Goal: Task Accomplishment & Management: Complete application form

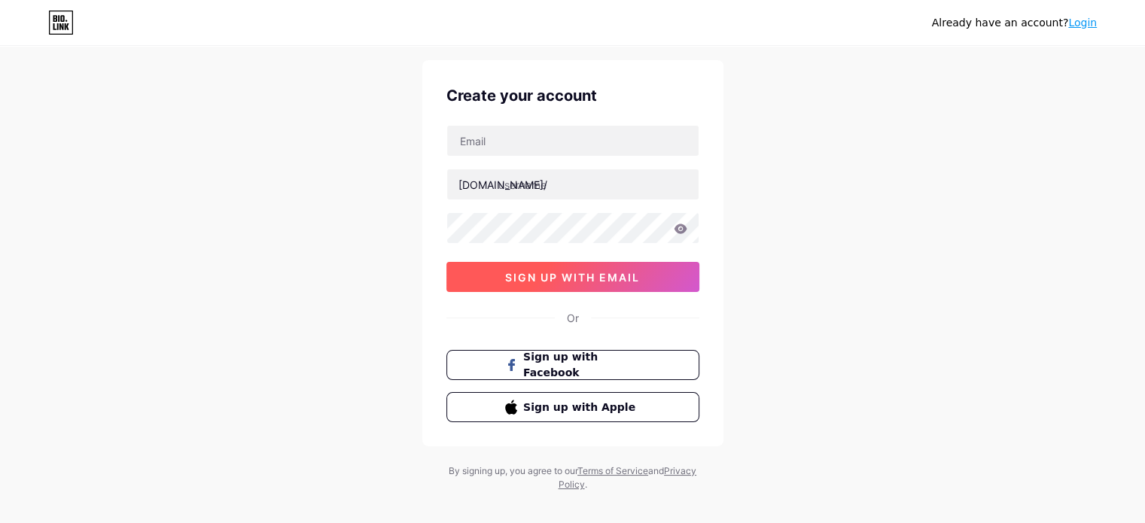
scroll to position [51, 0]
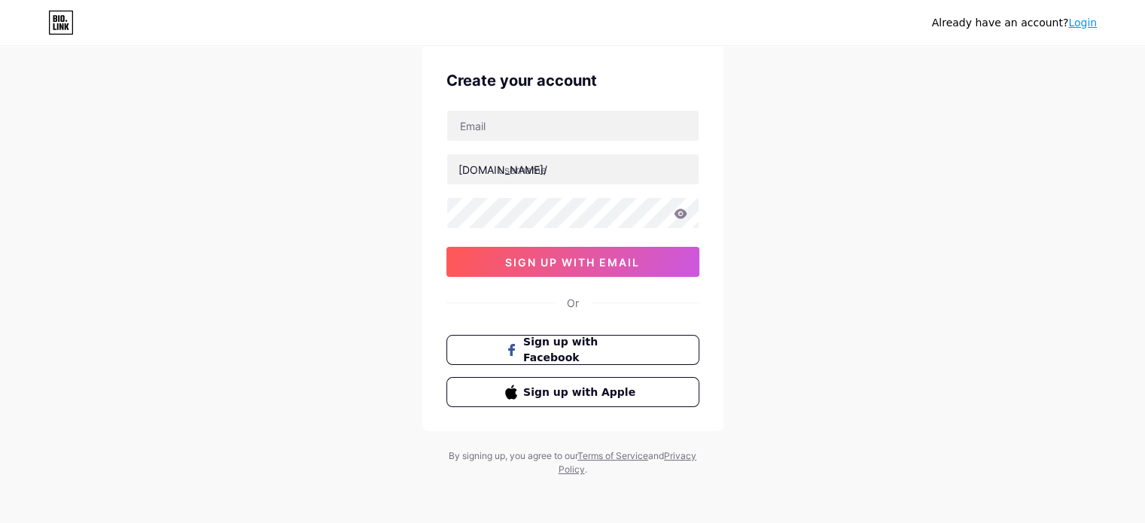
click at [815, 358] on div "Already have an account? Login Create your account [DOMAIN_NAME]/ sign up with …" at bounding box center [572, 237] width 1145 height 576
click at [499, 121] on input "text" at bounding box center [573, 126] width 252 height 30
click at [233, 183] on div "Already have an account? Login Create your account [DOMAIN_NAME]/ sign up with …" at bounding box center [572, 237] width 1145 height 576
click at [505, 133] on input "text" at bounding box center [573, 126] width 252 height 30
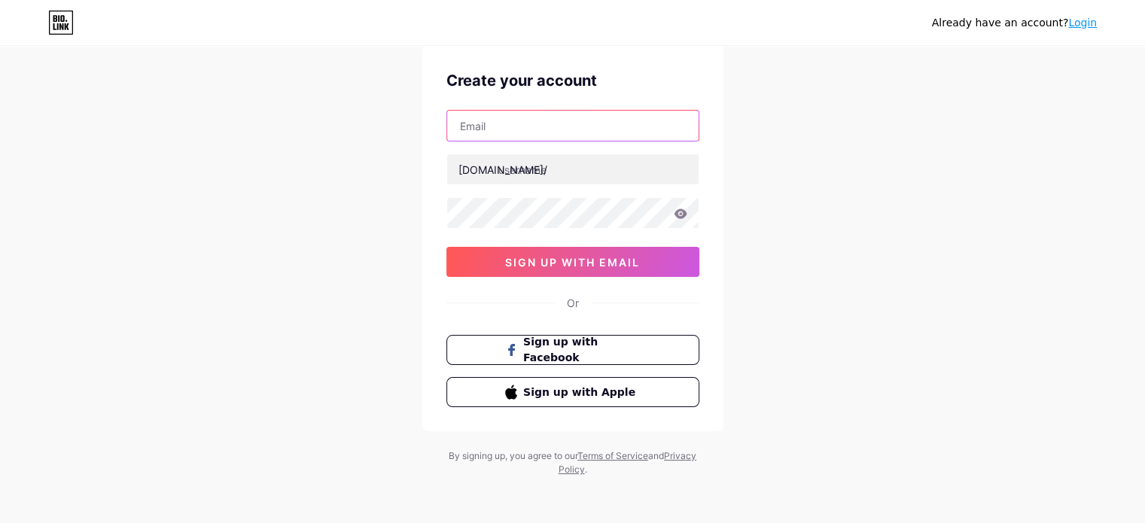
paste input "[EMAIL_ADDRESS][DOMAIN_NAME]"
type input "[EMAIL_ADDRESS][DOMAIN_NAME]"
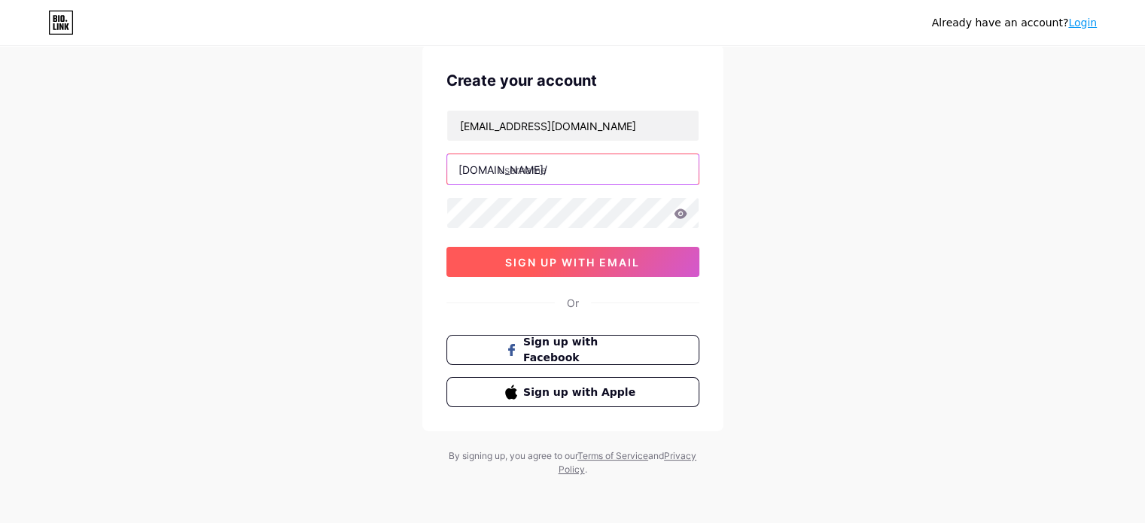
paste input "cbna241"
type input "cbna241"
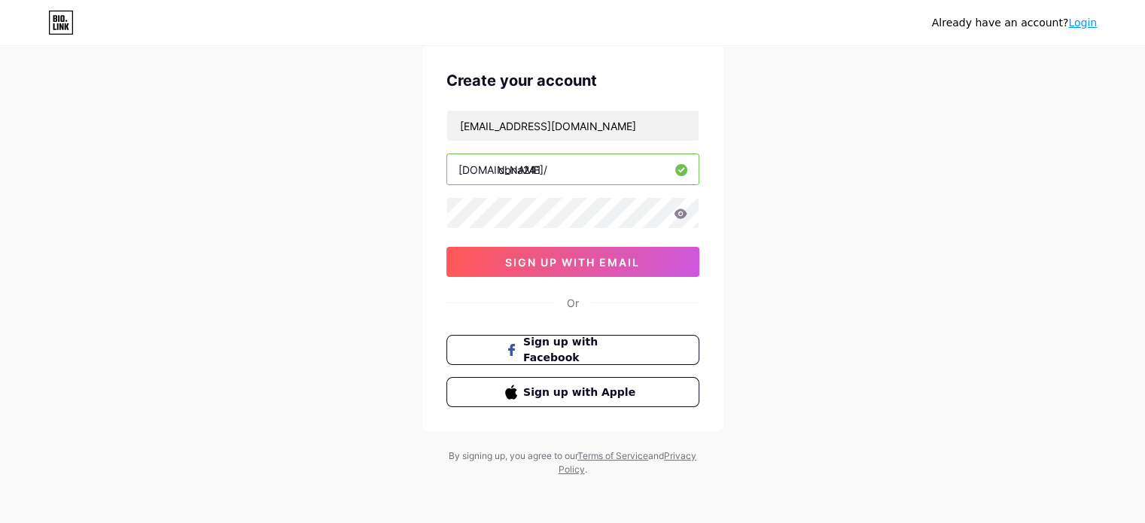
click at [365, 234] on div "Already have an account? Login Create your account [EMAIL_ADDRESS][DOMAIN_NAME]…" at bounding box center [572, 237] width 1145 height 576
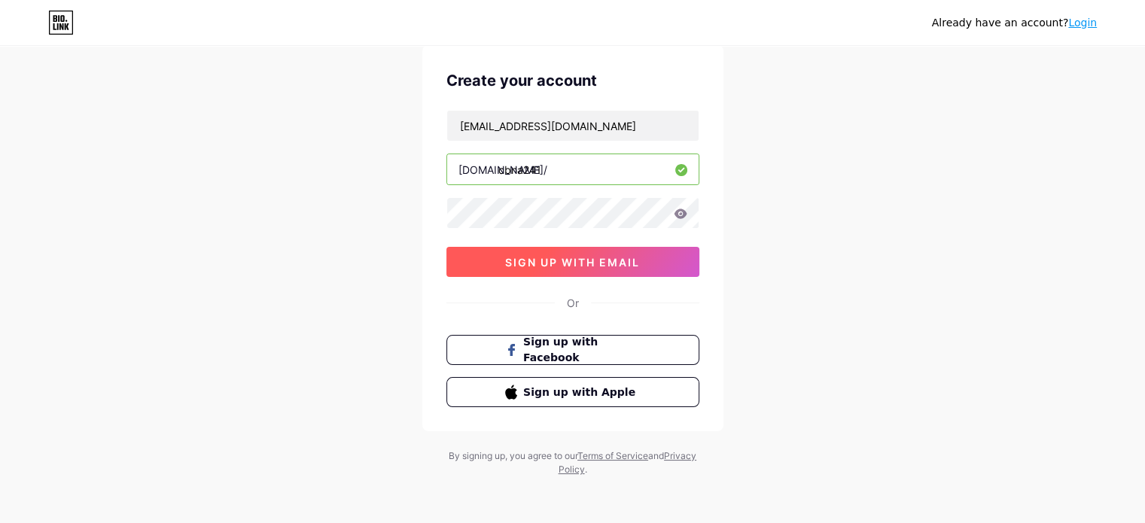
click at [547, 264] on span "sign up with email" at bounding box center [572, 262] width 135 height 13
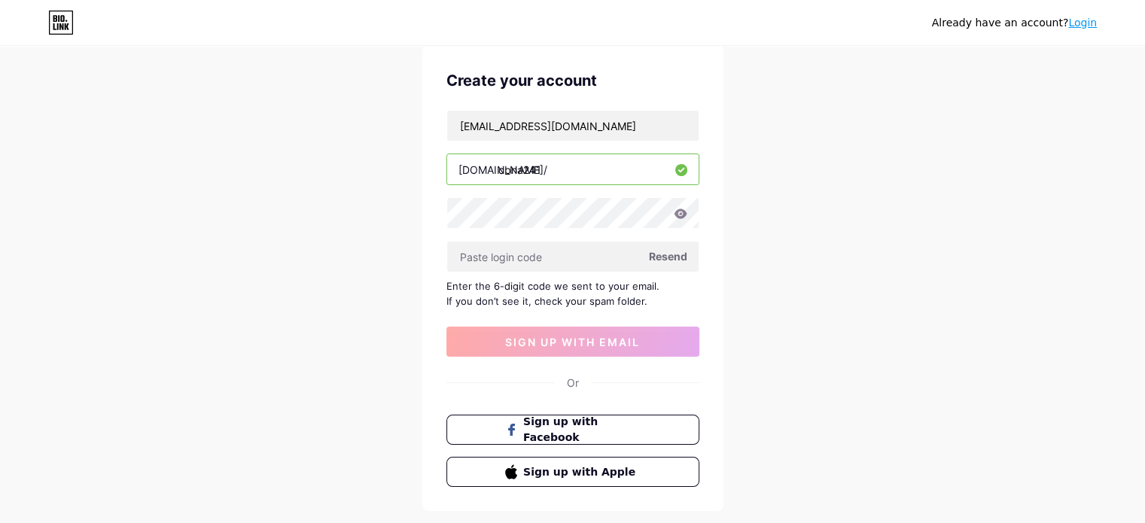
click at [681, 212] on icon at bounding box center [680, 214] width 13 height 10
click at [770, 212] on div "Already have an account? Login Create your account [EMAIL_ADDRESS][DOMAIN_NAME]…" at bounding box center [572, 277] width 1145 height 656
